Goal: Navigation & Orientation: Find specific page/section

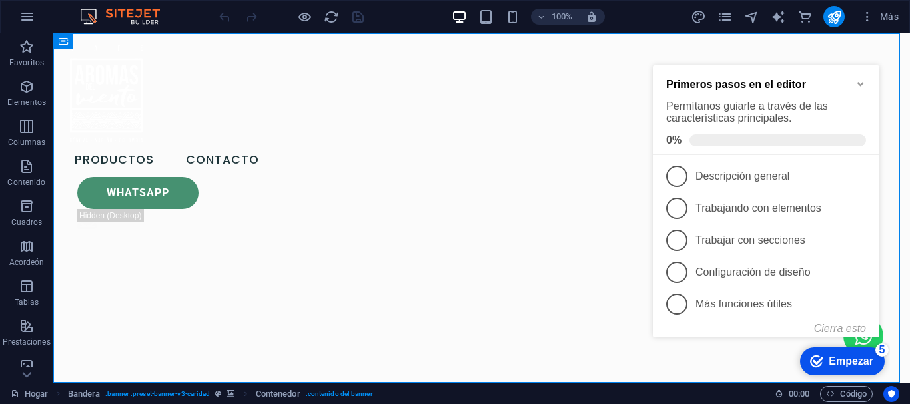
click at [861, 86] on icon "Minimizar la lista de verificación" at bounding box center [860, 84] width 11 height 11
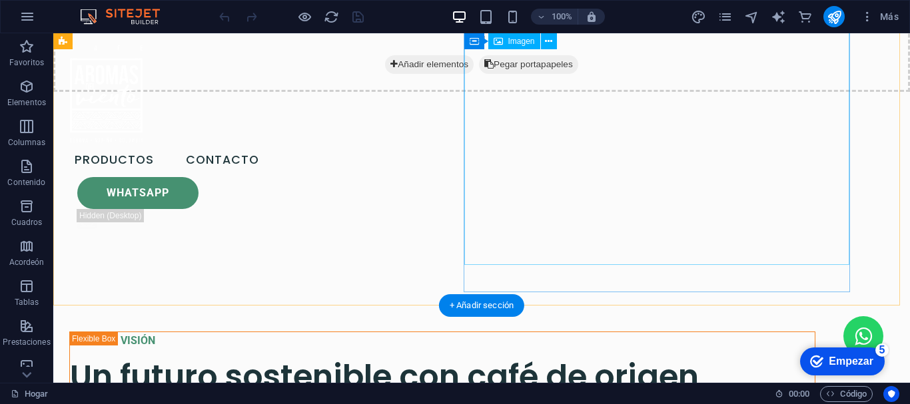
scroll to position [4553, 0]
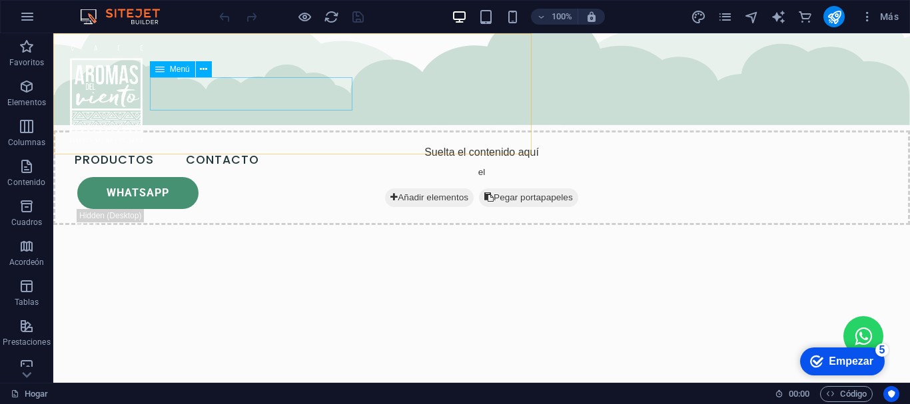
click at [270, 144] on nav "Productos Contacto" at bounding box center [167, 160] width 206 height 33
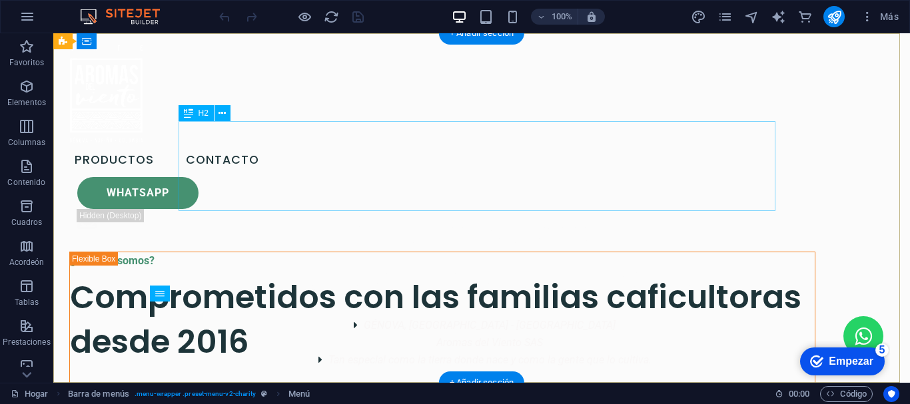
scroll to position [0, 0]
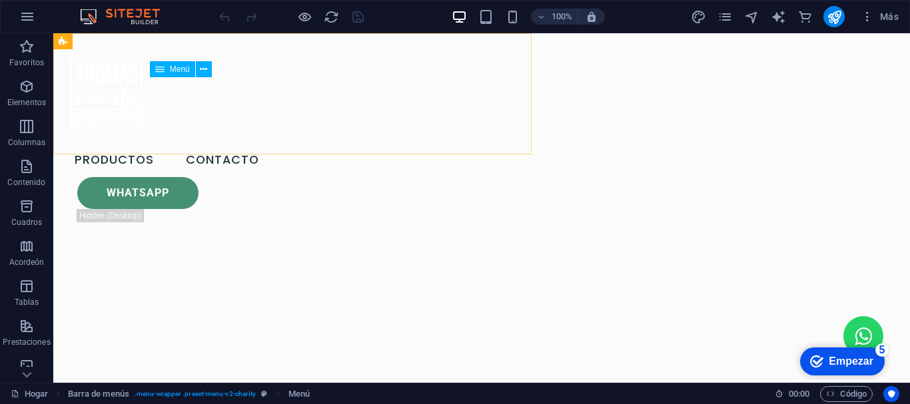
click at [222, 144] on nav "Productos Contacto" at bounding box center [167, 160] width 206 height 33
click at [0, 0] on icon "páginas" at bounding box center [0, 0] width 0 height 0
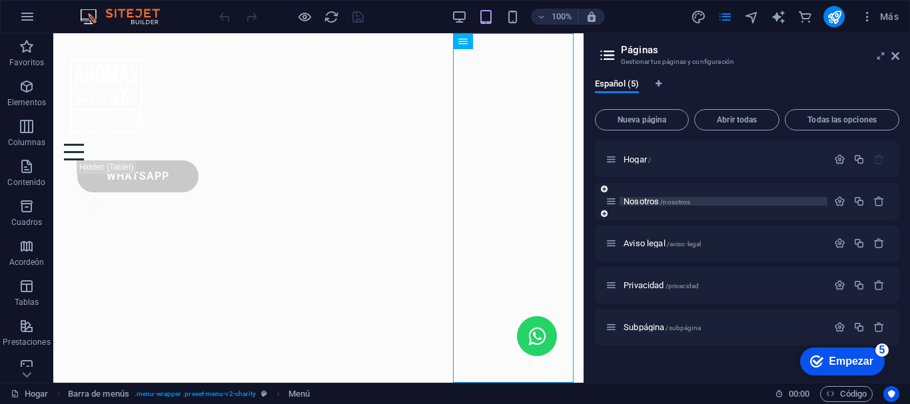
click at [663, 202] on span "/nosotros" at bounding box center [675, 201] width 30 height 7
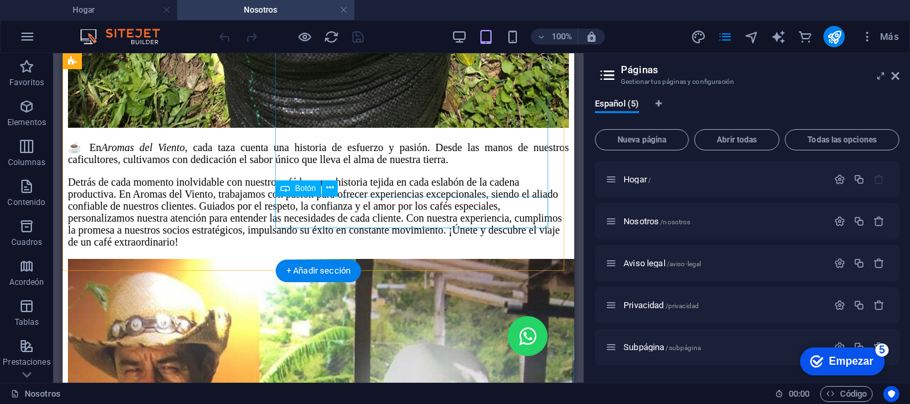
scroll to position [797, 0]
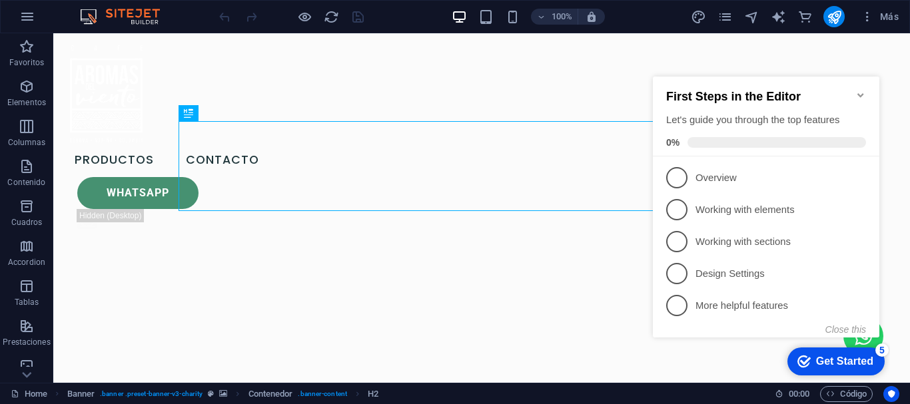
click at [859, 92] on icon "Minimize checklist" at bounding box center [860, 95] width 11 height 11
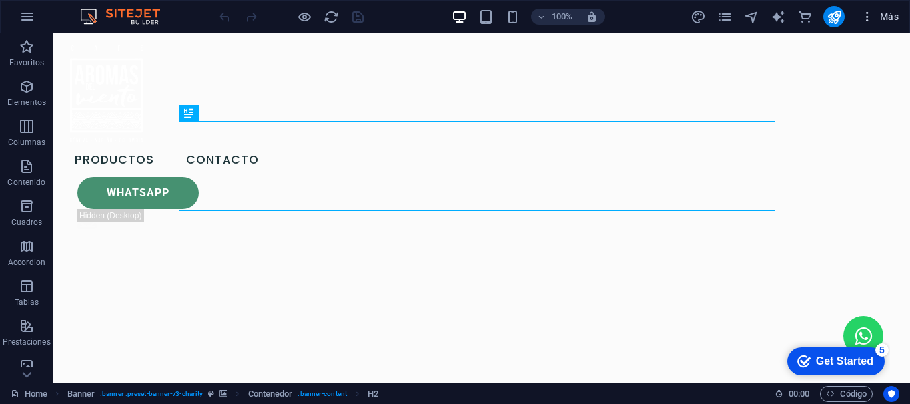
click at [868, 17] on icon "button" at bounding box center [866, 16] width 13 height 13
